Goal: Information Seeking & Learning: Learn about a topic

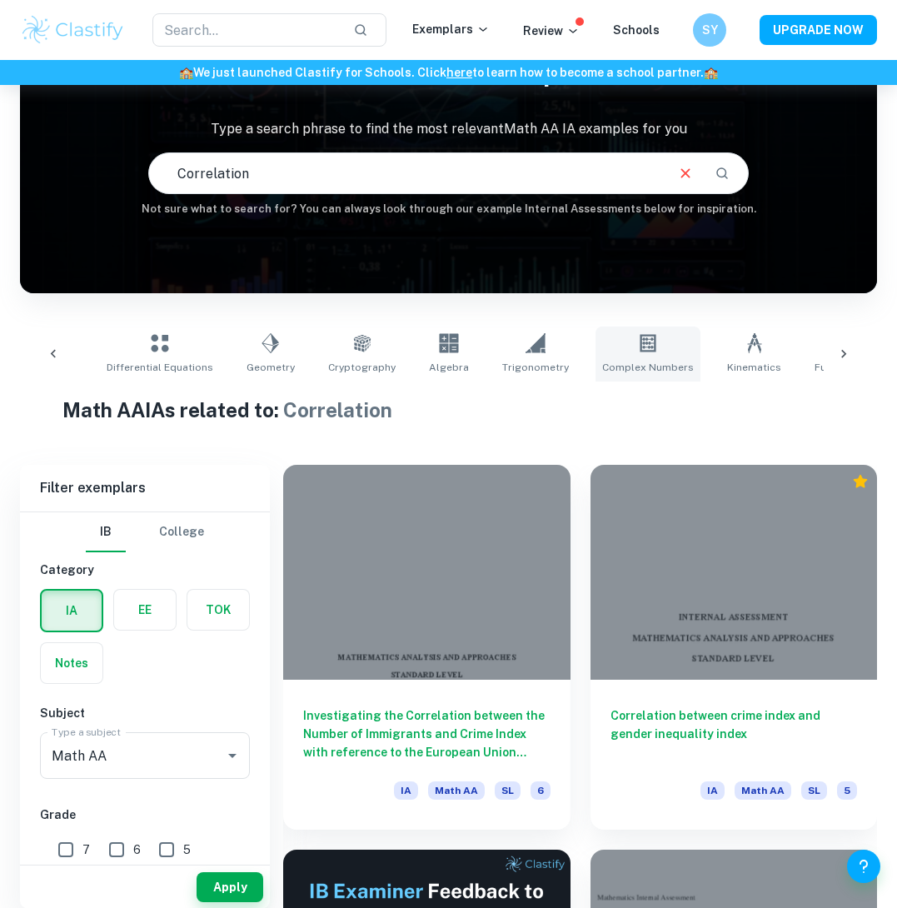
scroll to position [281, 0]
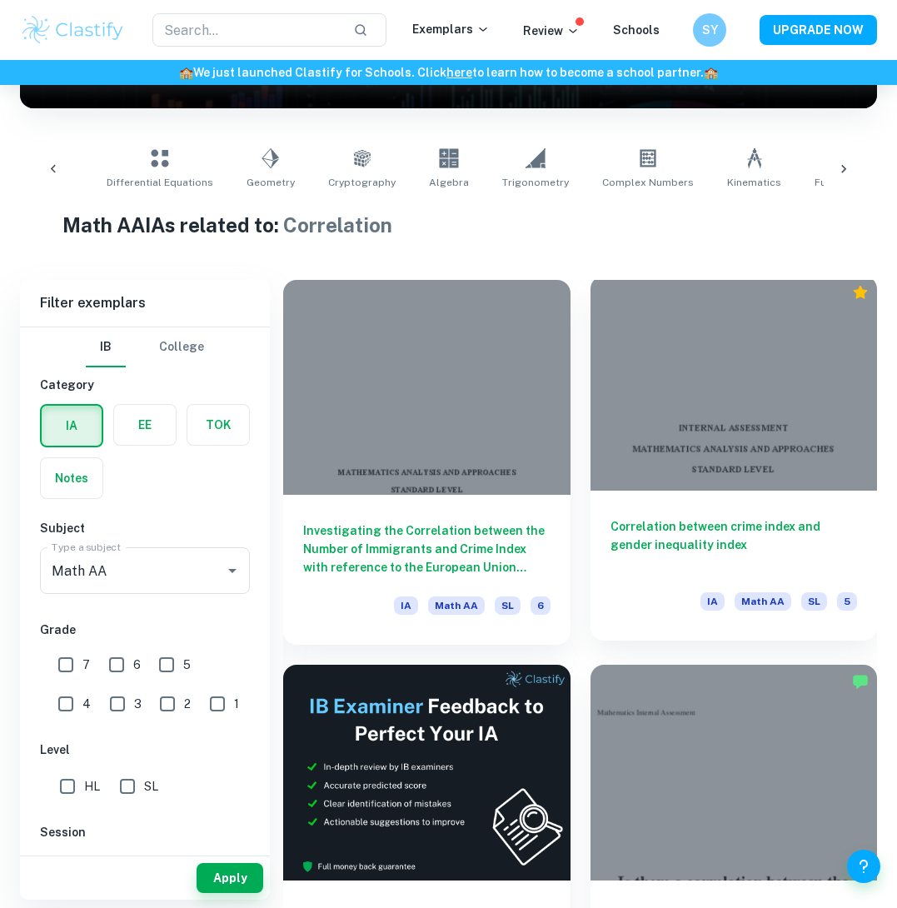
click at [689, 510] on div "Correlation between crime index and gender inequality index IA Math AA SL 5" at bounding box center [733, 565] width 287 height 150
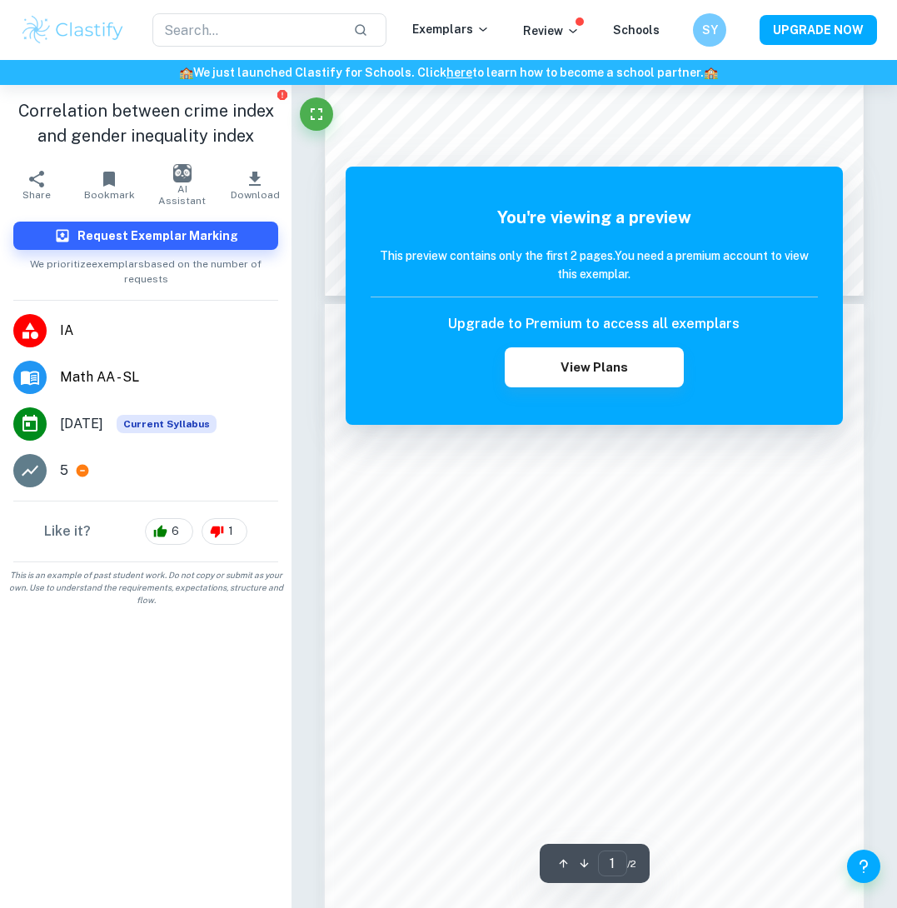
scroll to position [635, 0]
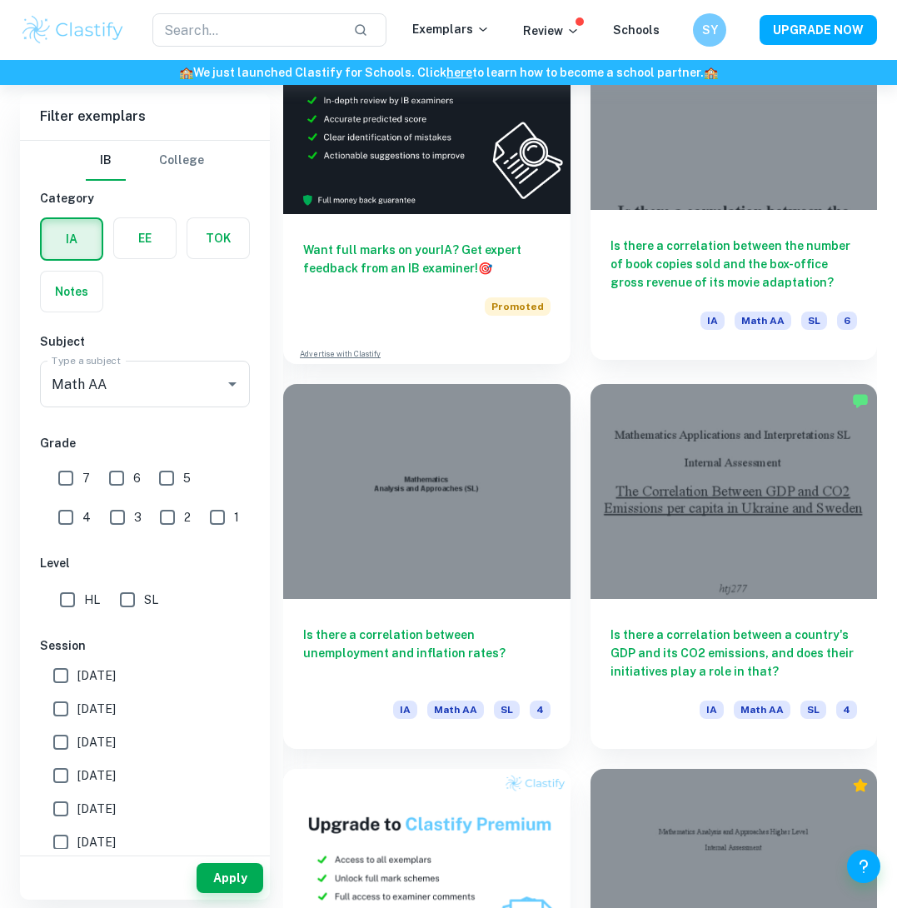
scroll to position [1022, 0]
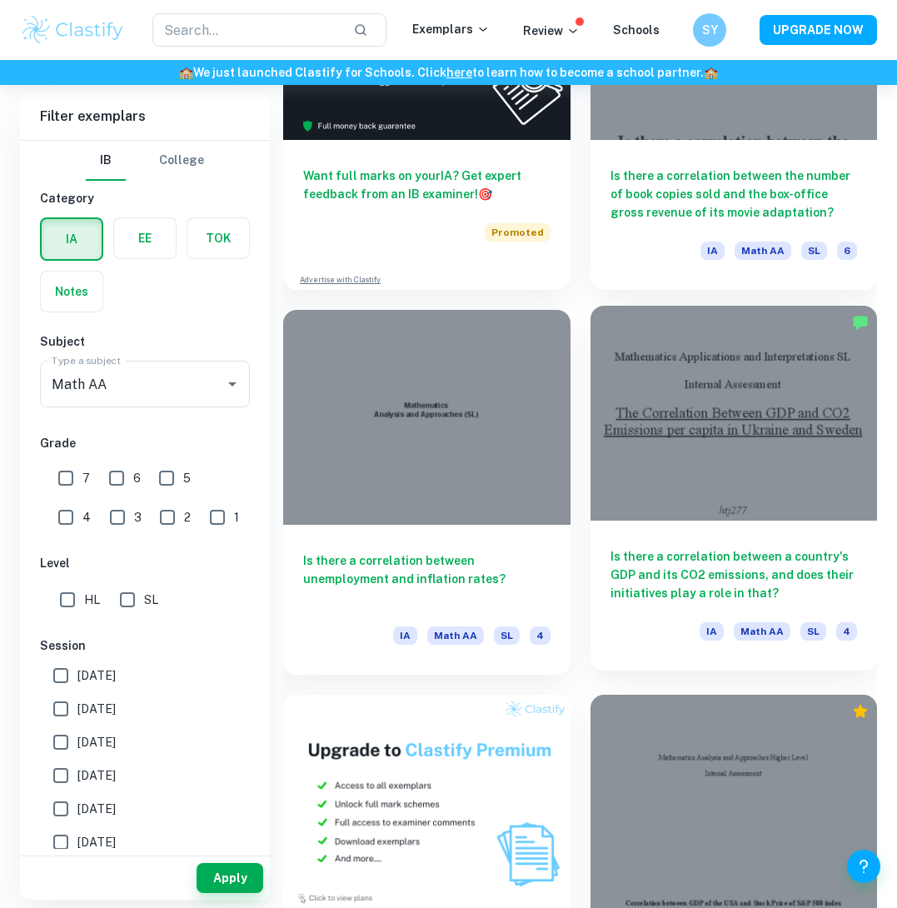
click at [732, 566] on h6 "Is there a correlation between a country's GDP and its CO2 emissions, and does …" at bounding box center [733, 574] width 247 height 55
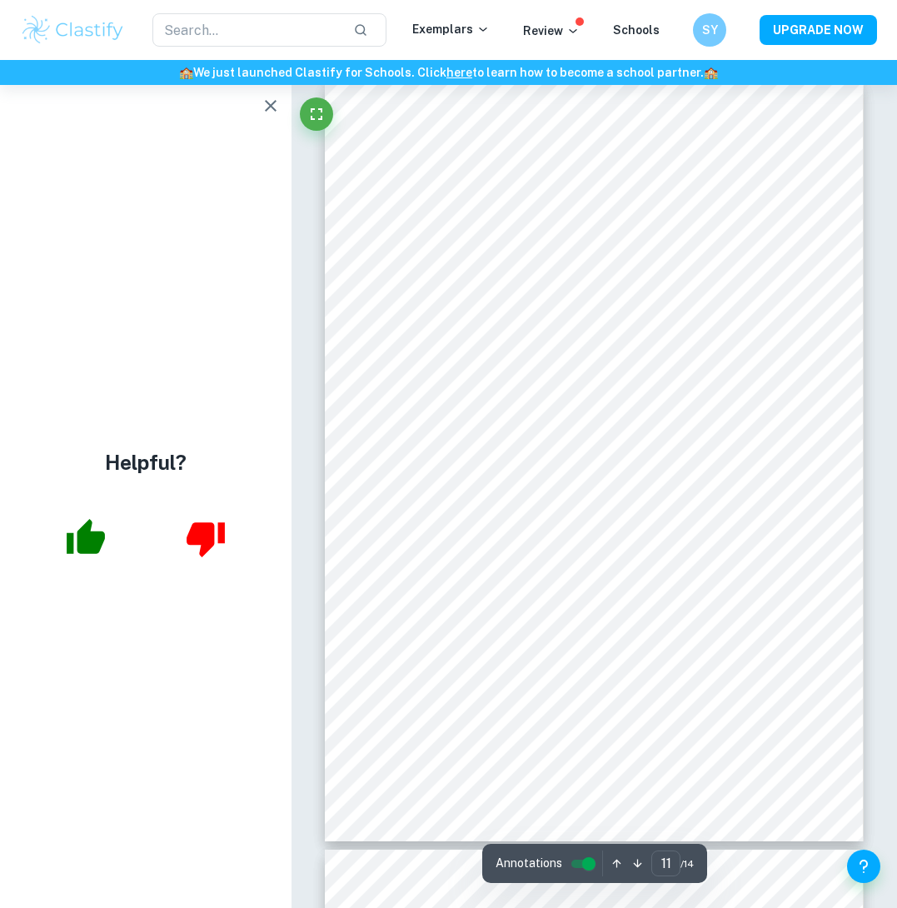
scroll to position [7800, 0]
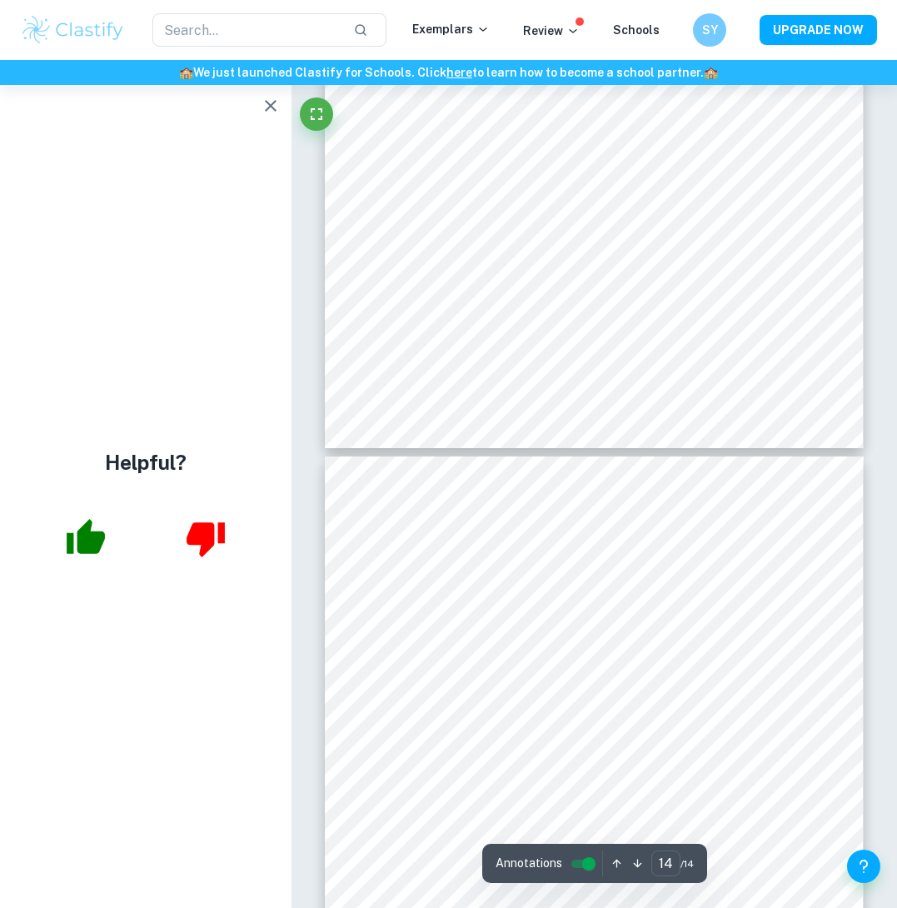
type input "13"
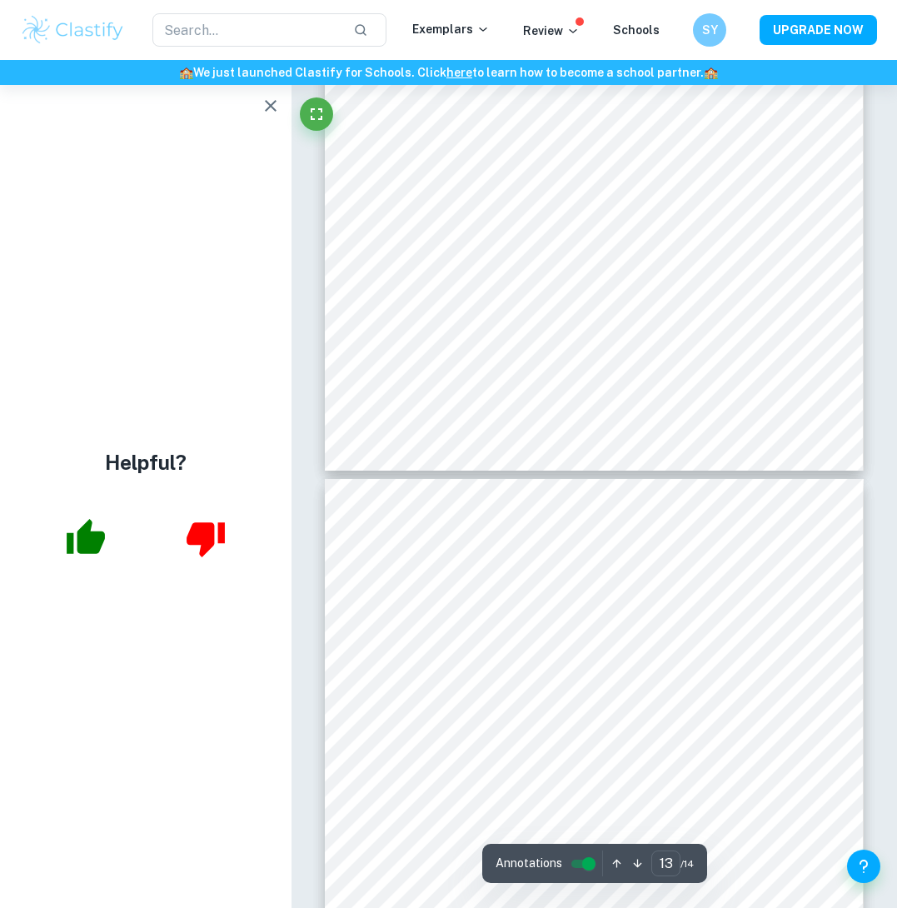
scroll to position [9870, 0]
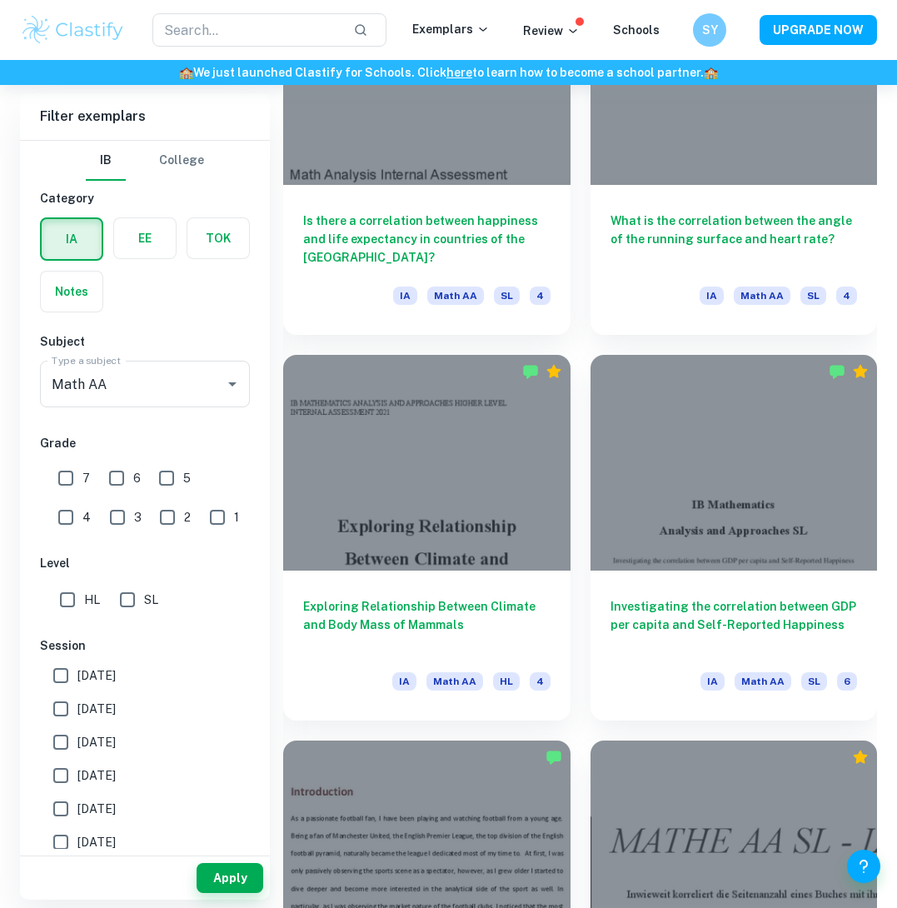
scroll to position [2519, 0]
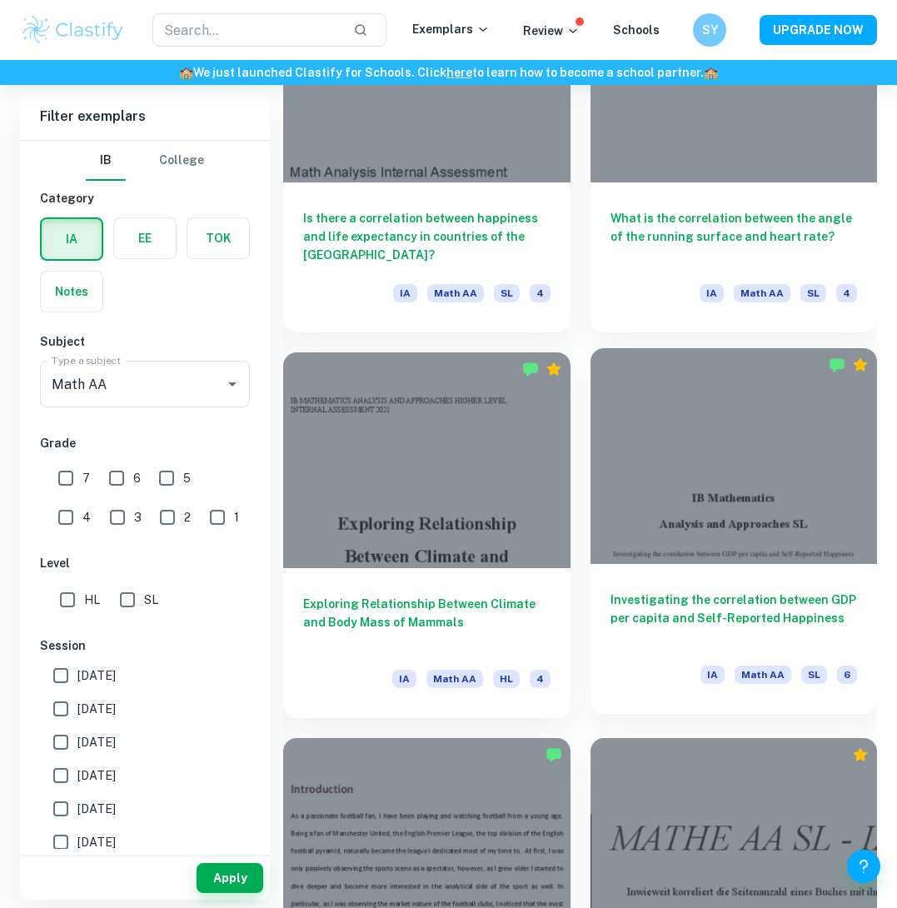
click at [708, 599] on h6 "Investigating the correlation between GDP per capita and Self-Reported Happiness" at bounding box center [733, 617] width 247 height 55
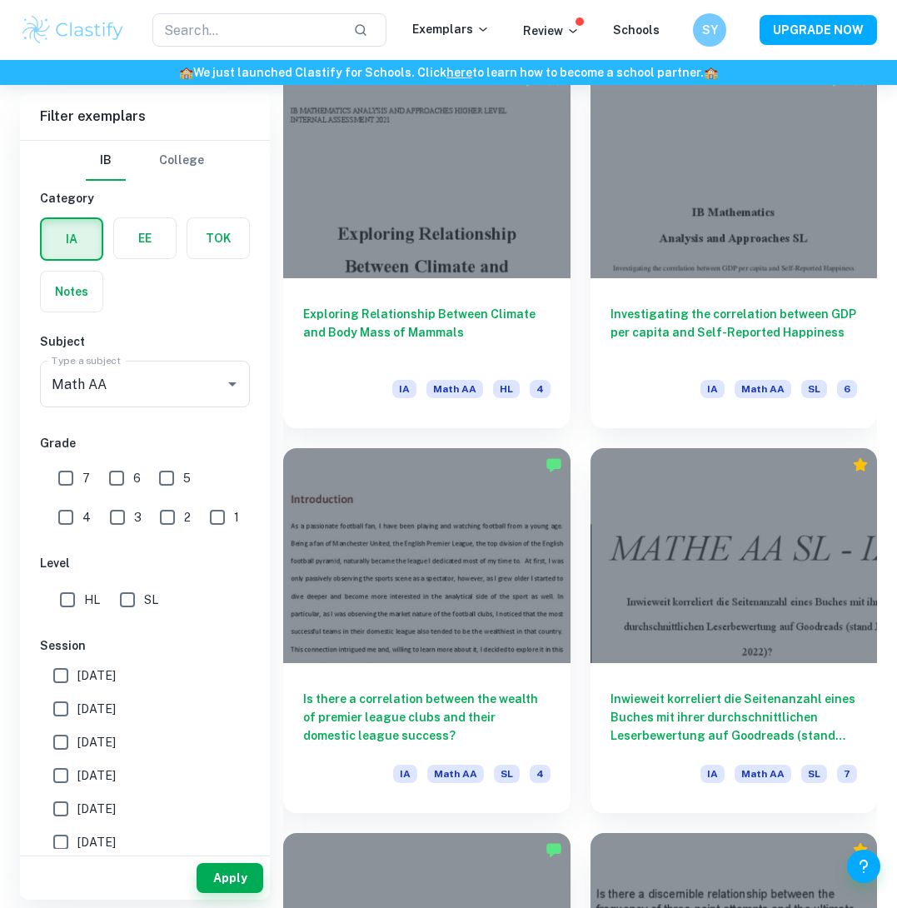
scroll to position [2874, 0]
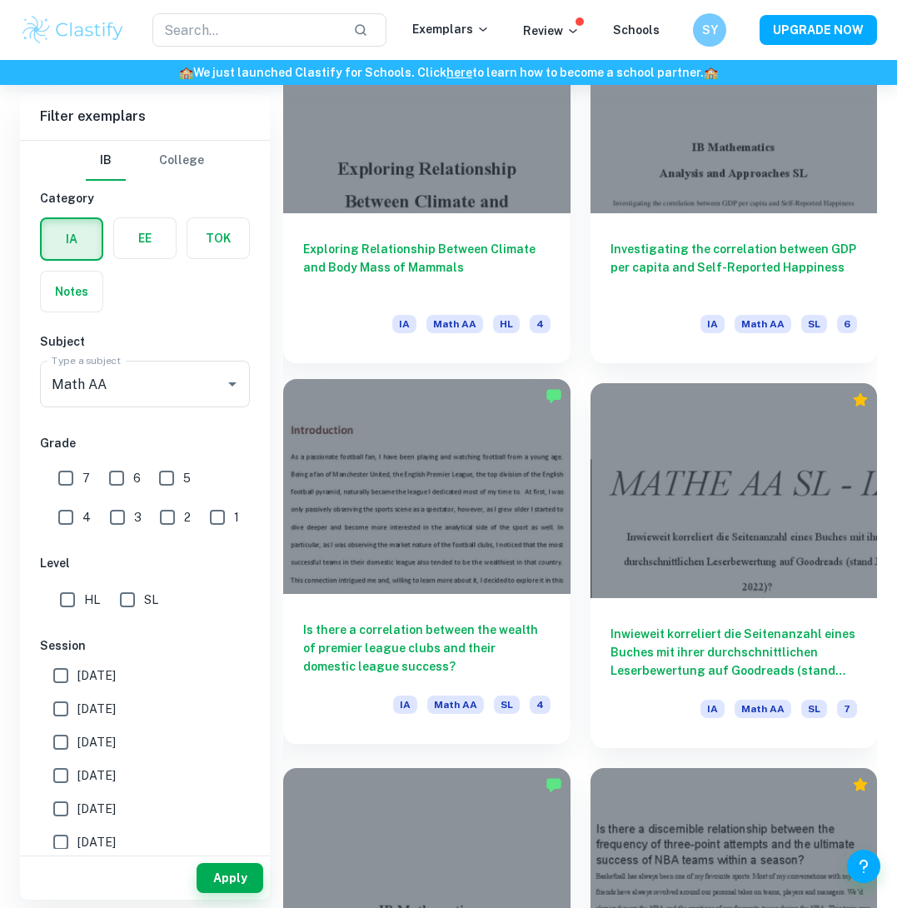
click at [455, 632] on h6 "Is there a correlation between the wealth of premier league clubs and their dom…" at bounding box center [426, 647] width 247 height 55
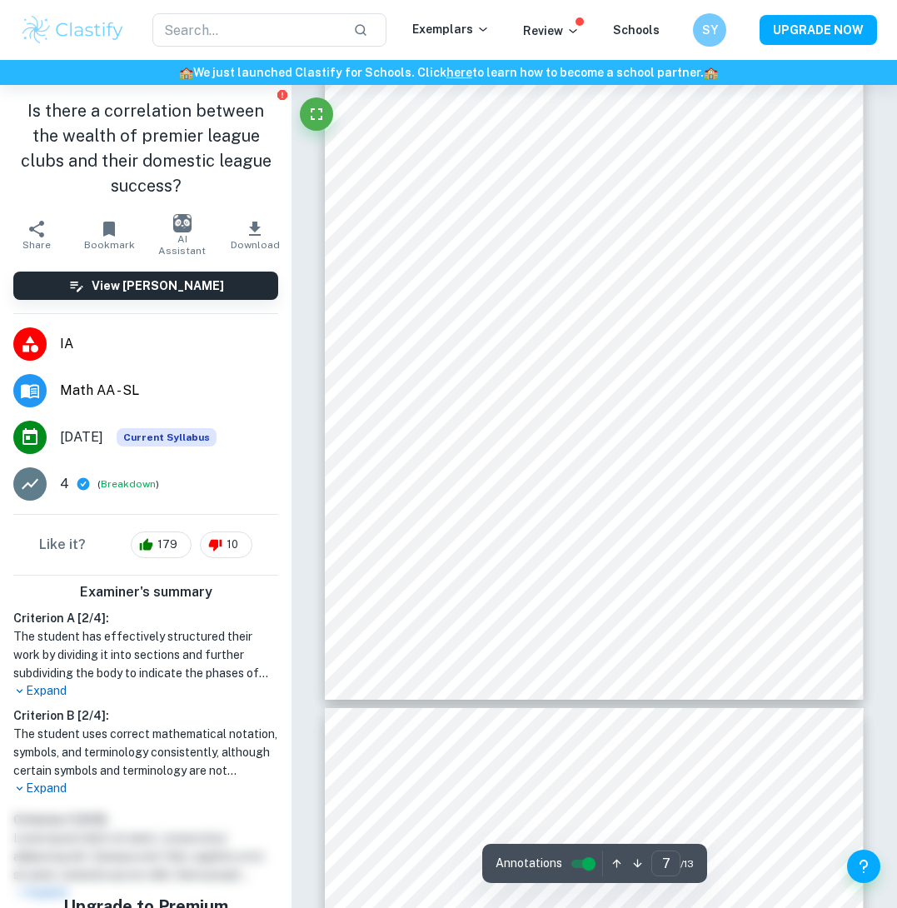
scroll to position [4954, 0]
type input "8"
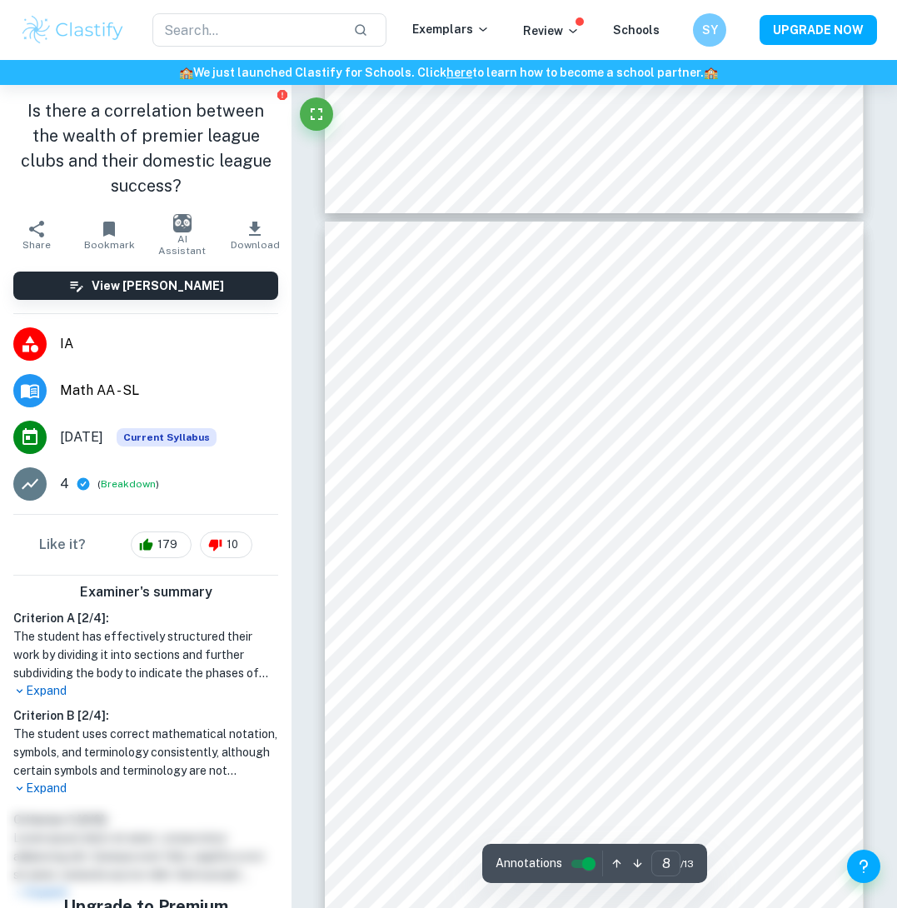
scroll to position [5559, 0]
